Goal: Complete application form

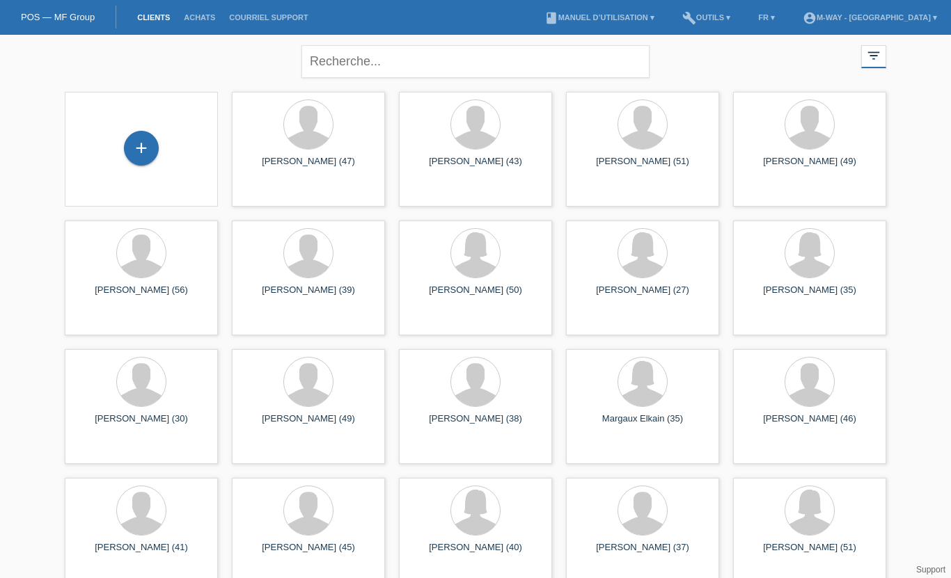
click at [131, 143] on div "+" at bounding box center [141, 148] width 33 height 24
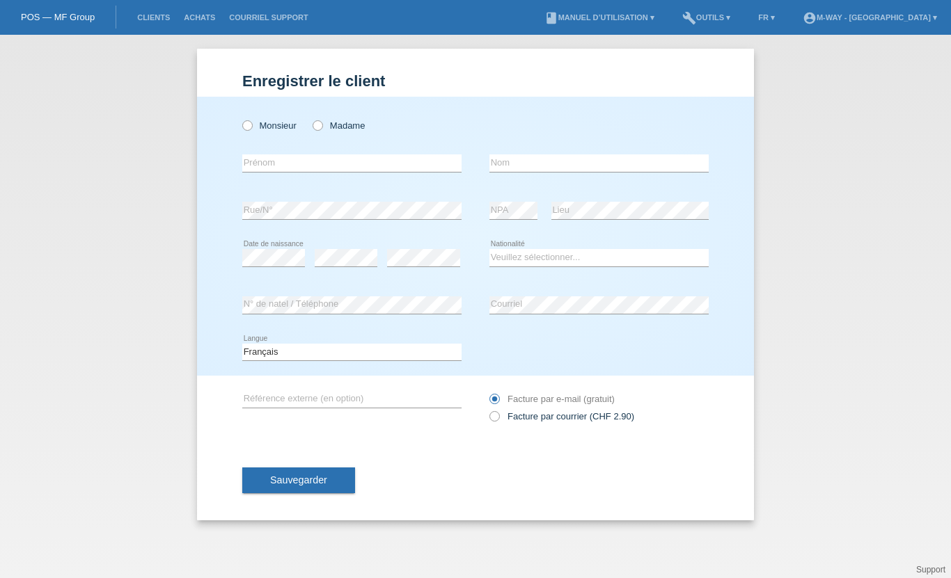
click at [310, 118] on icon at bounding box center [310, 118] width 0 height 0
click at [321, 125] on input "Madame" at bounding box center [316, 124] width 9 height 9
radio input "true"
click at [270, 166] on input "text" at bounding box center [351, 162] width 219 height 17
click at [266, 161] on input "text" at bounding box center [351, 162] width 219 height 17
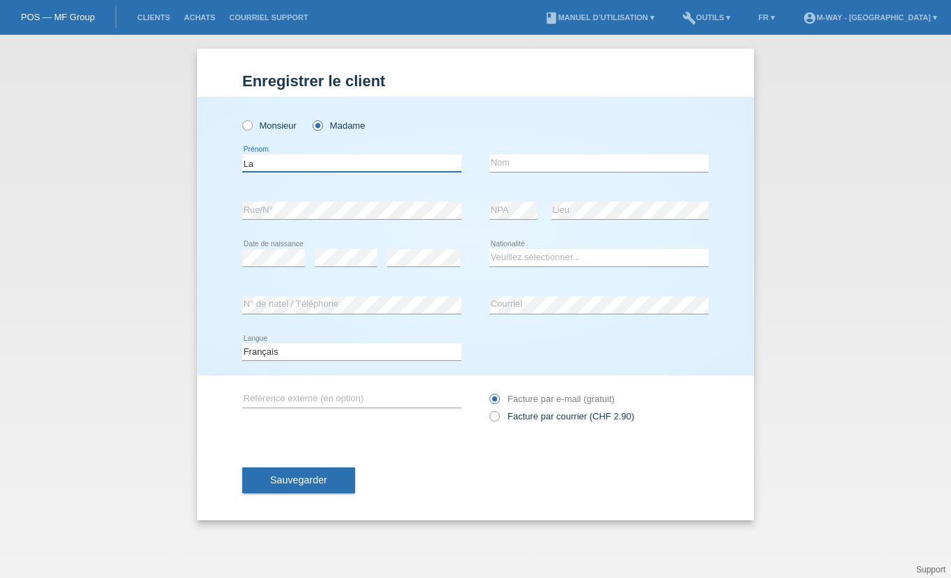
type input "L"
type input "Florine"
click at [518, 166] on input "text" at bounding box center [598, 162] width 219 height 17
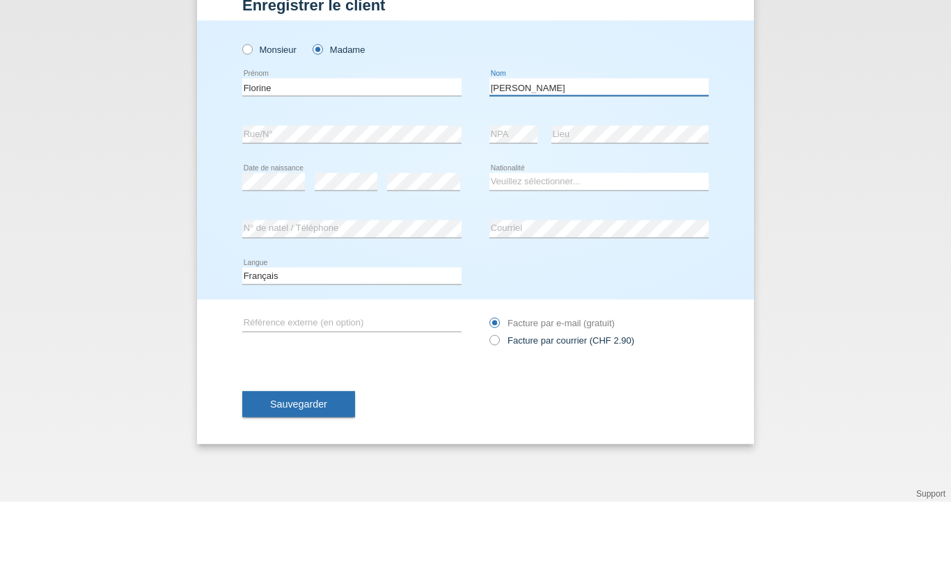
type input "[PERSON_NAME]"
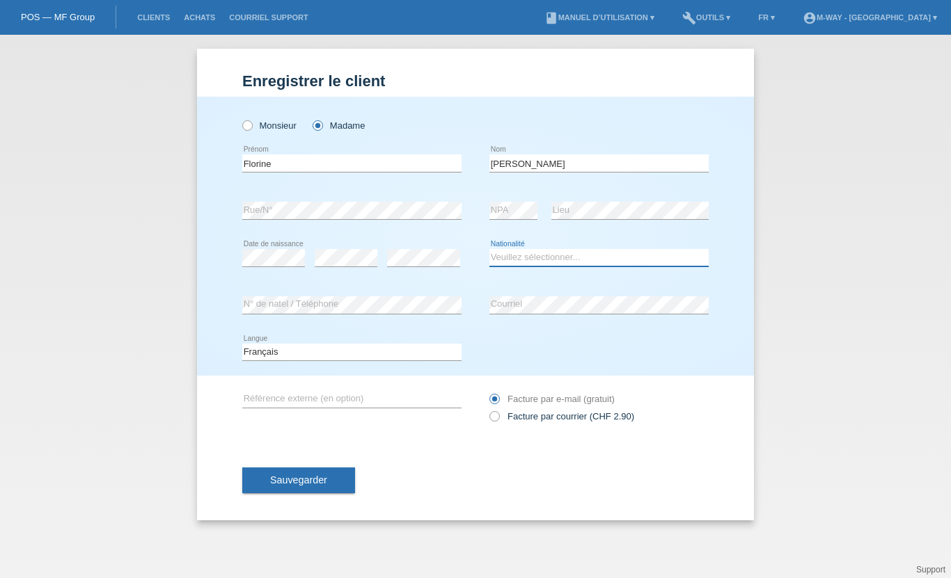
click at [514, 260] on select "Veuillez sélectionner... Suisse Allemagne Autriche Liechtenstein ------------ A…" at bounding box center [598, 257] width 219 height 17
select select "RO"
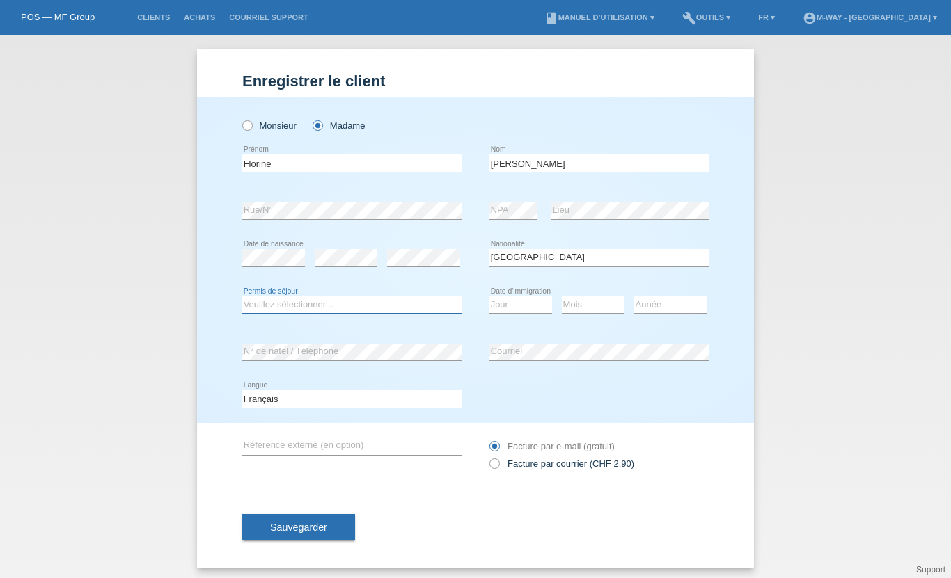
click at [263, 312] on select "Veuillez sélectionner... C B B - Statut de réfugié Autre" at bounding box center [351, 304] width 219 height 17
select select "B"
click at [502, 306] on select "Jour 01 02 03 04 05 06 07 08 09 10 11" at bounding box center [520, 304] width 63 height 17
select select "23"
click at [587, 304] on select "Mois 01 02 03 04 05 06 07 08 09 10 11" at bounding box center [593, 304] width 63 height 17
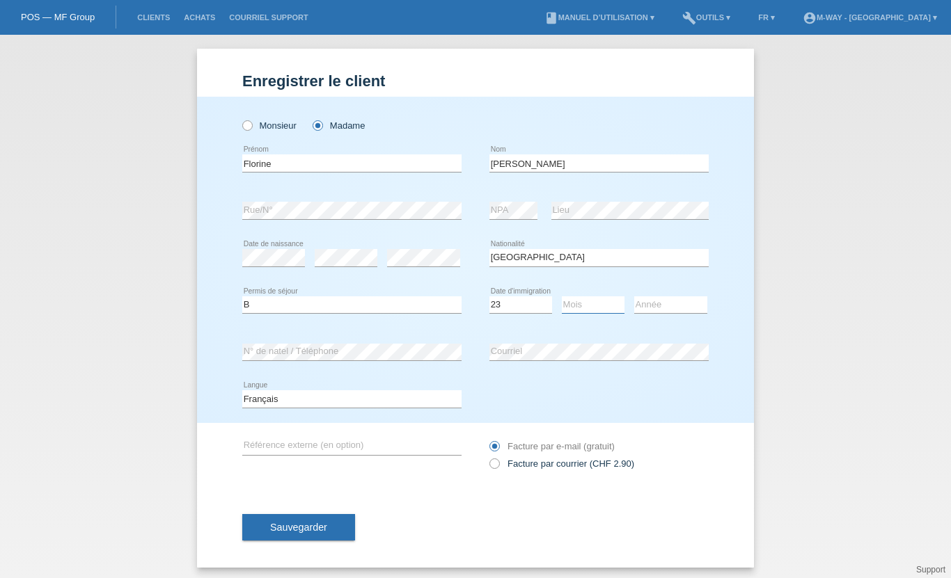
click at [605, 312] on select "Mois 01 02 03 04 05 06 07 08 09 10 11" at bounding box center [593, 304] width 63 height 17
select select "10"
click at [676, 294] on div "Année 2025 2024 2023 2022 2021 2020 2019 2018 2017" at bounding box center [670, 305] width 73 height 47
click at [674, 308] on select "Année 2025 2024 2023 2022 2021 2020 2019 2018 2017 2016 2015 2014 2013 2012 201…" at bounding box center [670, 304] width 73 height 17
select select "2019"
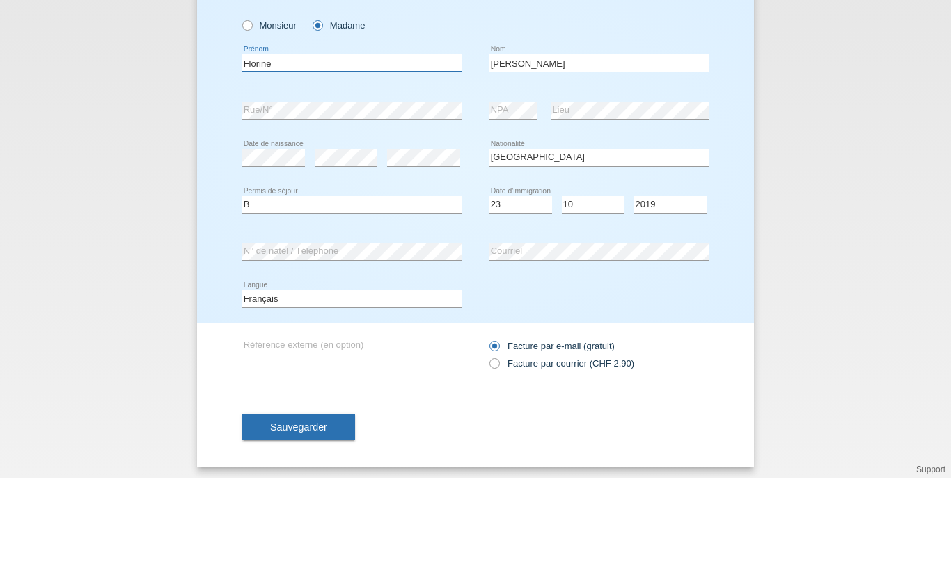
click at [285, 154] on input "Florine" at bounding box center [351, 162] width 219 height 17
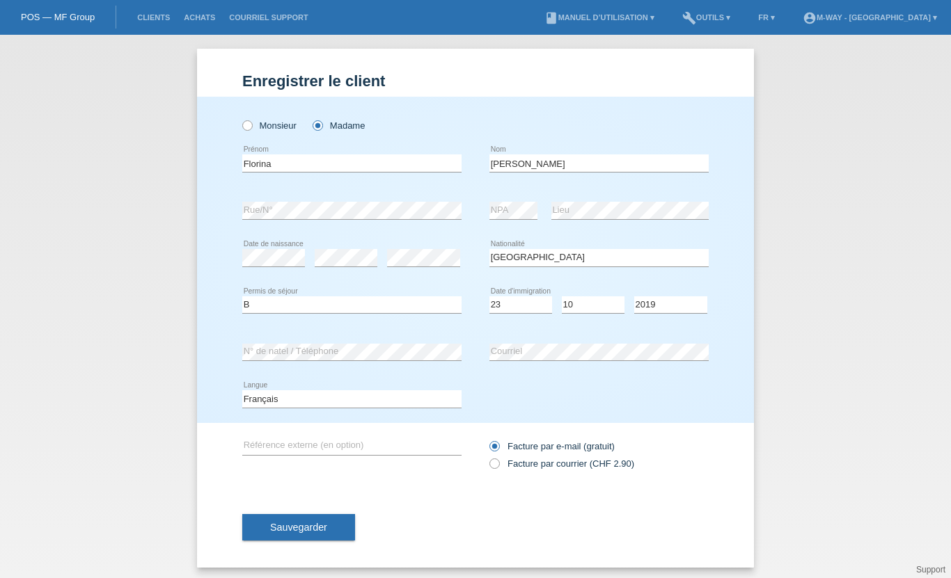
click at [301, 153] on div "Florina error Prénom" at bounding box center [351, 163] width 219 height 47
click at [297, 160] on input "Florina" at bounding box center [351, 162] width 219 height 17
click at [310, 146] on div "Florina Iuila error Prénom" at bounding box center [351, 163] width 219 height 47
click at [311, 157] on input "Florina Iuila" at bounding box center [351, 162] width 219 height 17
click at [311, 159] on input "Florina Iuila" at bounding box center [351, 162] width 219 height 17
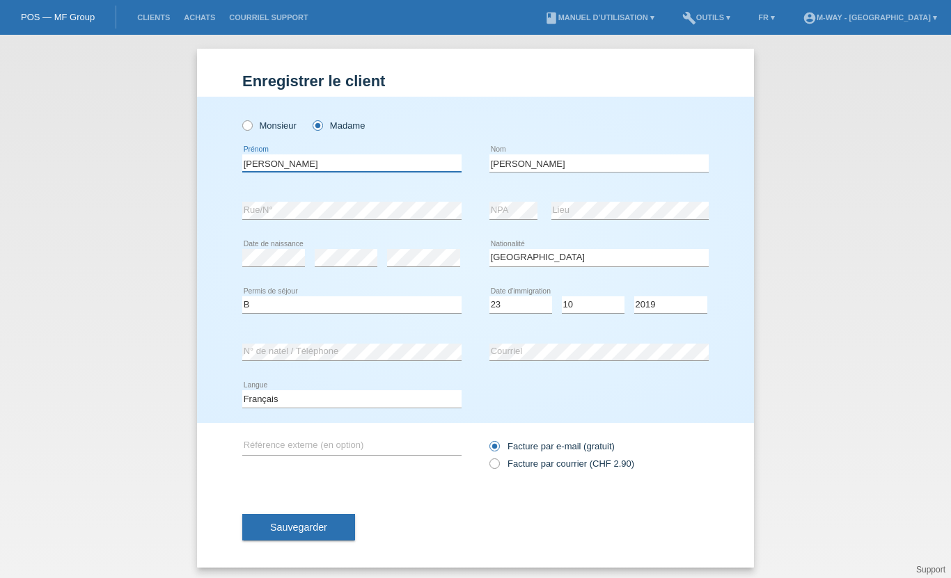
click at [296, 162] on input "Florina Iuila" at bounding box center [351, 162] width 219 height 17
click at [272, 157] on input "[PERSON_NAME]" at bounding box center [351, 162] width 219 height 17
click at [276, 166] on input "[PERSON_NAME]" at bounding box center [351, 162] width 219 height 17
type input "[PERSON_NAME]"
click at [340, 140] on div "Monsieur Madame" at bounding box center [351, 125] width 219 height 29
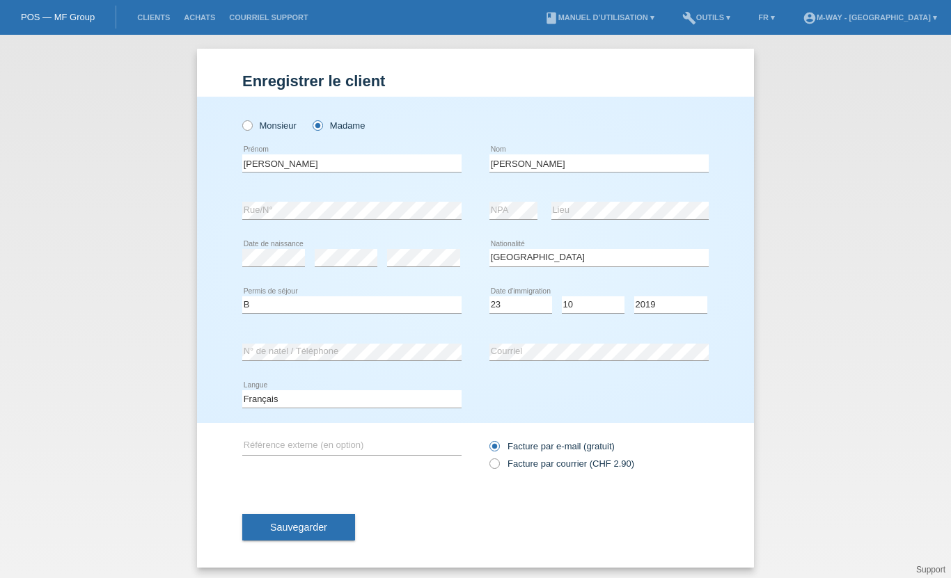
click at [285, 532] on span "Sauvegarder" at bounding box center [298, 527] width 57 height 11
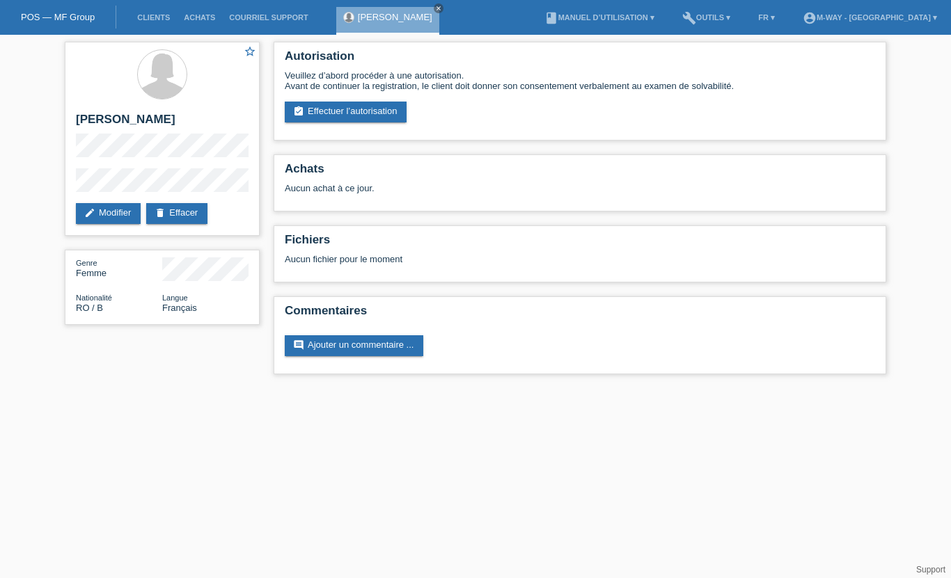
click at [333, 116] on link "assignment_turned_in Effectuer l’autorisation" at bounding box center [346, 112] width 122 height 21
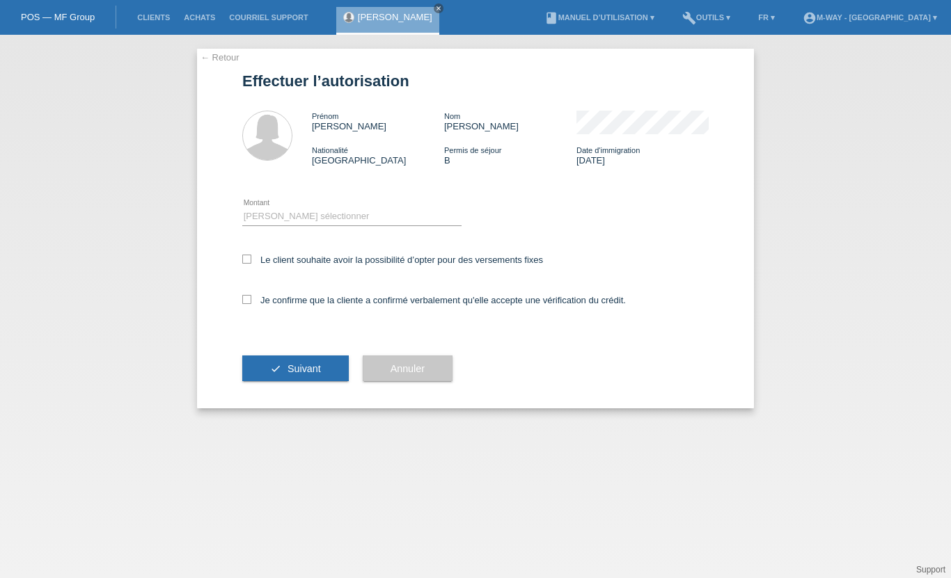
click at [250, 260] on icon at bounding box center [246, 259] width 9 height 9
click at [250, 260] on input "Le client souhaite avoir la possibilité d’opter pour des versements fixes" at bounding box center [246, 259] width 9 height 9
checkbox input "true"
click at [249, 296] on div "Je confirme que la cliente a confirmé verbalement qu'elle accepte une vérificat…" at bounding box center [475, 304] width 466 height 47
click at [252, 305] on label "Je confirme que la cliente a confirmé verbalement qu'elle accepte une vérificat…" at bounding box center [433, 300] width 383 height 10
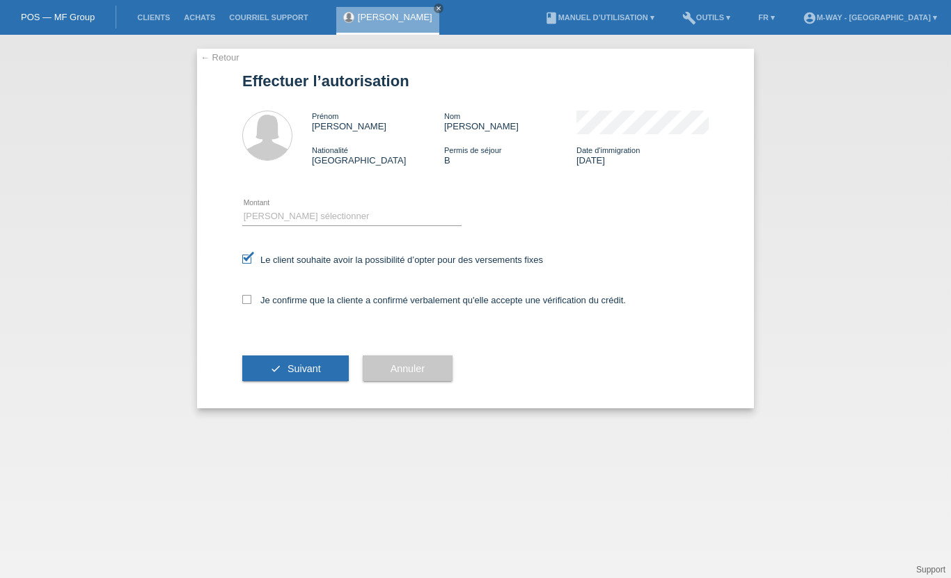
click at [251, 304] on input "Je confirme que la cliente a confirmé verbalement qu'elle accepte une vérificat…" at bounding box center [246, 299] width 9 height 9
checkbox input "true"
click at [283, 221] on select "Veuillez sélectionner CHF 1.00 - CHF 499.00 CHF 500.00 - CHF 1'999.00 CHF 2'000…" at bounding box center [351, 216] width 219 height 17
click at [255, 205] on div "Veuillez sélectionner CHF 1.00 - CHF 499.00 CHF 500.00 - CHF 1'999.00 CHF 2'000…" at bounding box center [351, 216] width 219 height 47
click at [268, 218] on select "Veuillez sélectionner CHF 1.00 - CHF 499.00 CHF 500.00 - CHF 1'999.00 CHF 2'000…" at bounding box center [351, 216] width 219 height 17
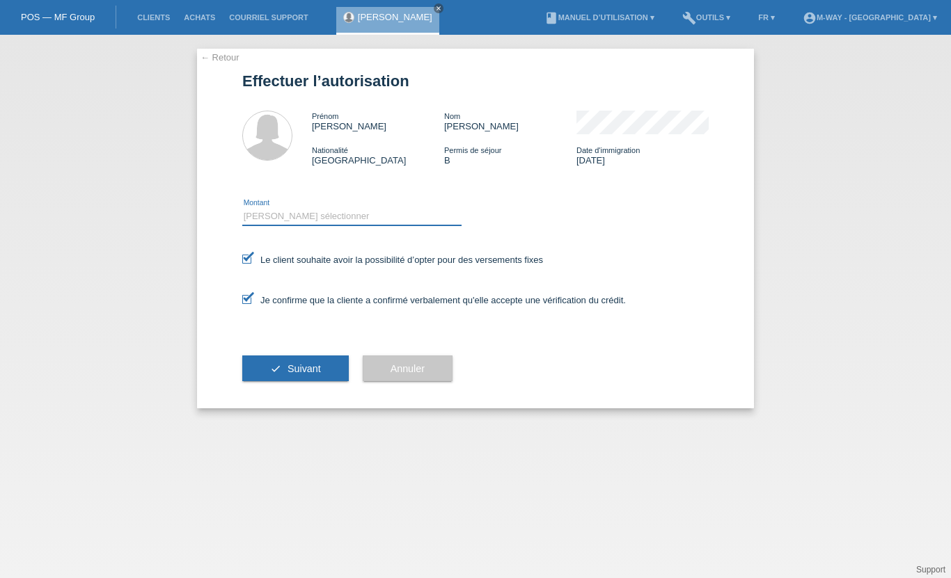
select select "3"
click at [275, 374] on icon "check" at bounding box center [275, 368] width 11 height 11
